Goal: Task Accomplishment & Management: Use online tool/utility

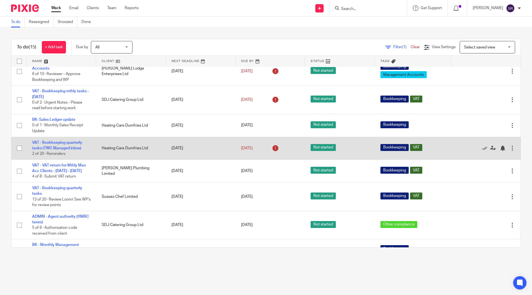
scroll to position [139, 0]
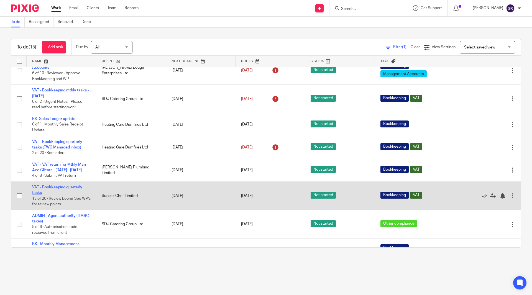
click at [54, 194] on link "VAT - Bookkeeping quarterly tasks" at bounding box center [57, 189] width 50 height 9
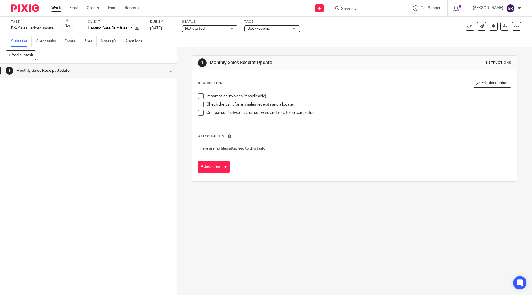
click at [198, 96] on span at bounding box center [201, 96] width 6 height 6
click at [198, 104] on span at bounding box center [201, 105] width 6 height 6
click at [196, 114] on div "Import sales invoices (if applicable) Check the bank for any sales receipts and…" at bounding box center [354, 107] width 318 height 32
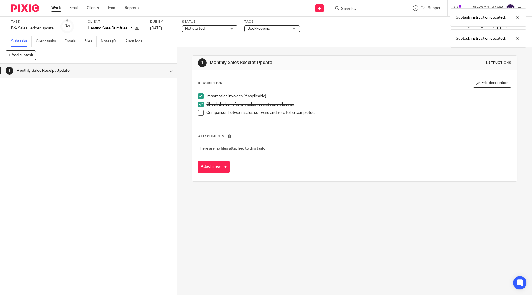
click at [198, 113] on span at bounding box center [201, 113] width 6 height 6
click at [164, 71] on input "submit" at bounding box center [88, 71] width 177 height 14
